Goal: Information Seeking & Learning: Check status

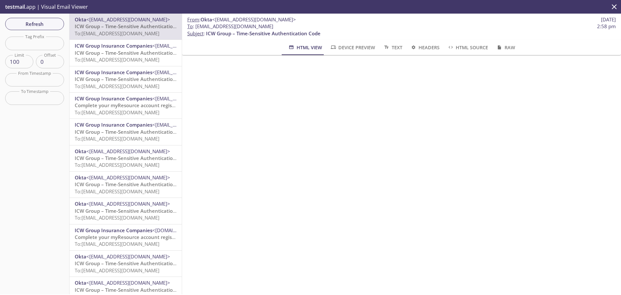
scroll to position [32, 0]
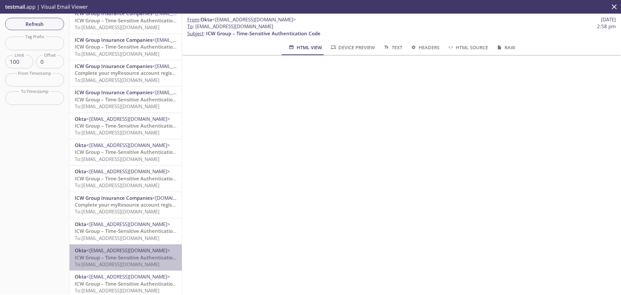
click at [130, 261] on span "To: [EMAIL_ADDRESS][DOMAIN_NAME]" at bounding box center [117, 264] width 85 height 6
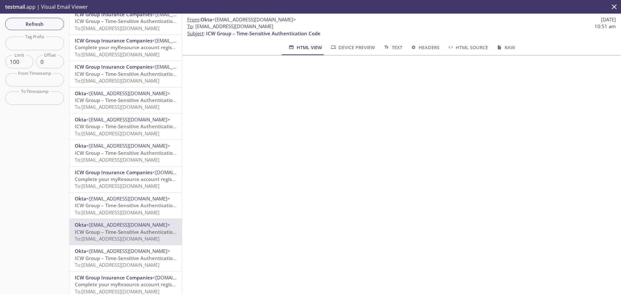
scroll to position [97, 0]
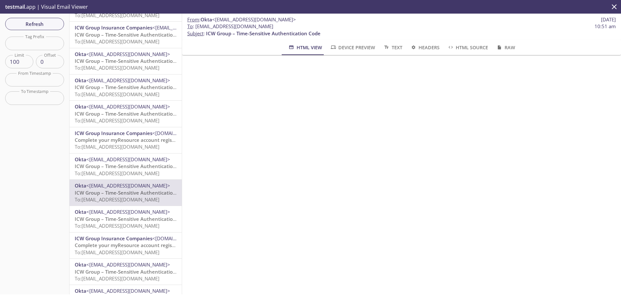
click at [131, 220] on span "ICW Group – Time-Sensitive Authentication Code" at bounding box center [132, 219] width 115 height 6
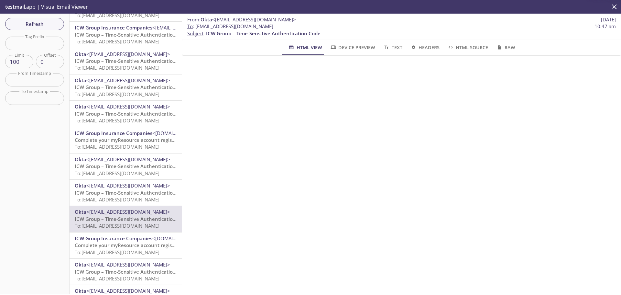
click at [132, 240] on span "ICW Group Insurance Companies" at bounding box center [114, 238] width 78 height 6
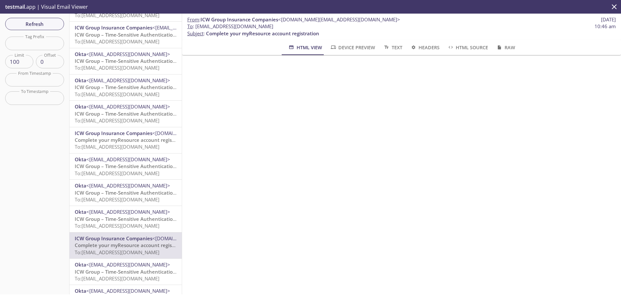
click at [39, 30] on div "Refresh Filters Tag Prefix Tag Prefix Limit 100 Limit Offset 0 Offset From Time…" at bounding box center [35, 154] width 70 height 281
click at [39, 27] on span "Refresh" at bounding box center [34, 24] width 49 height 8
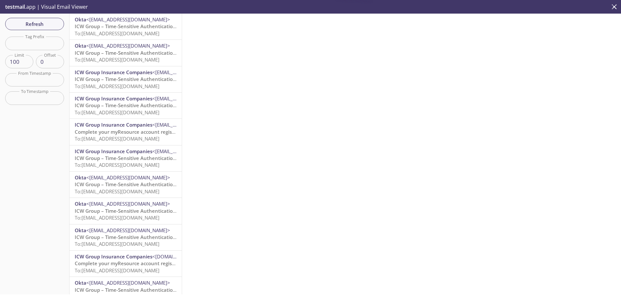
click at [125, 30] on span "To: [EMAIL_ADDRESS][DOMAIN_NAME]" at bounding box center [117, 33] width 85 height 6
